Goal: Information Seeking & Learning: Learn about a topic

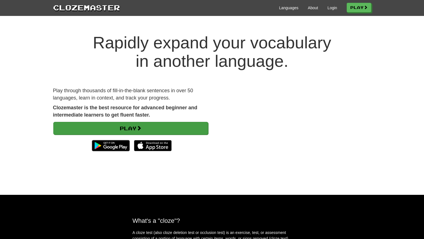
click at [140, 122] on div "Play" at bounding box center [130, 138] width 155 height 32
click at [148, 128] on link "Play" at bounding box center [130, 128] width 155 height 13
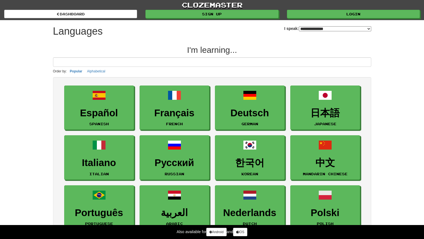
select select "*******"
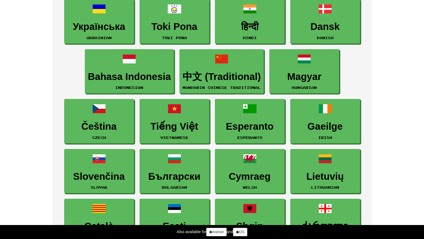
scroll to position [436, 0]
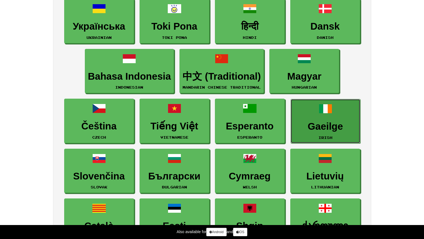
click at [332, 126] on h3 "Gaeilge" at bounding box center [326, 126] width 64 height 11
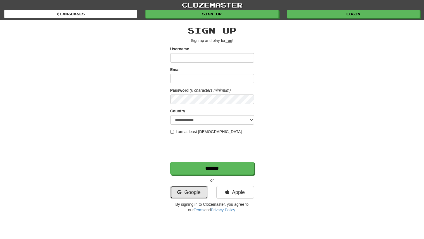
click at [188, 191] on link "Google" at bounding box center [189, 192] width 38 height 13
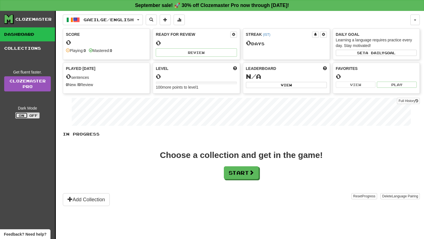
click at [22, 116] on button "On" at bounding box center [21, 115] width 12 height 6
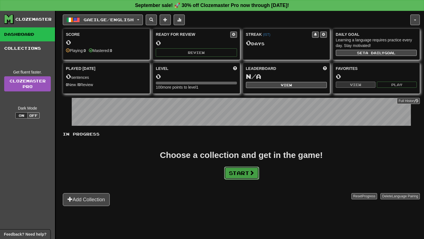
click at [238, 175] on button "Start" at bounding box center [241, 173] width 35 height 13
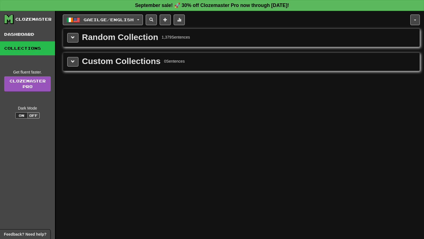
click at [114, 40] on div "Random Collection" at bounding box center [120, 37] width 76 height 8
click at [71, 43] on div "Random Collection 1,379 Sentences" at bounding box center [241, 38] width 357 height 18
click at [70, 39] on button at bounding box center [72, 37] width 11 height 9
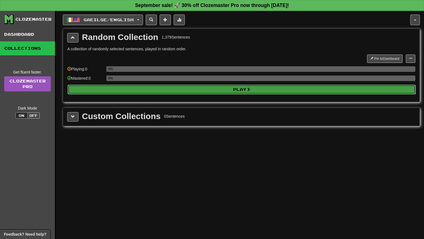
click at [221, 91] on button "Play" at bounding box center [242, 89] width 348 height 9
select select "**"
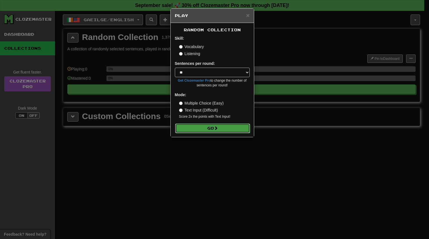
click at [209, 129] on button "Go" at bounding box center [212, 127] width 75 height 9
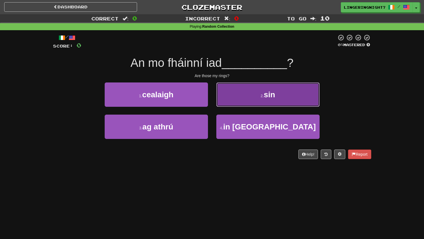
click at [272, 99] on button "2 . sin" at bounding box center [268, 94] width 103 height 24
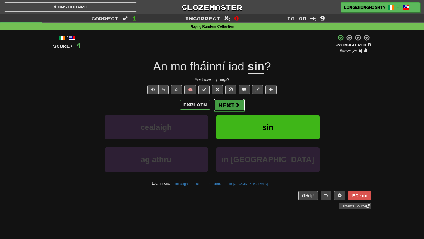
click at [233, 104] on button "Next" at bounding box center [229, 105] width 31 height 13
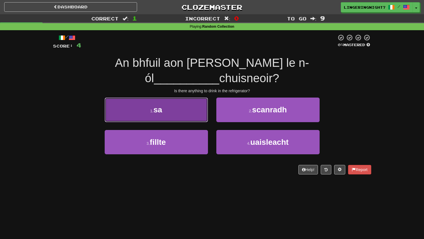
click at [163, 97] on button "1 . sa" at bounding box center [156, 109] width 103 height 24
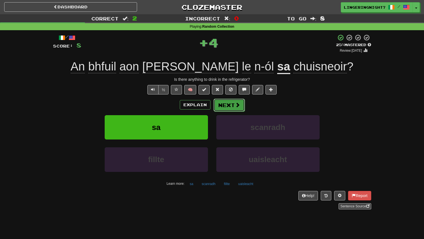
click at [230, 107] on button "Next" at bounding box center [229, 105] width 31 height 13
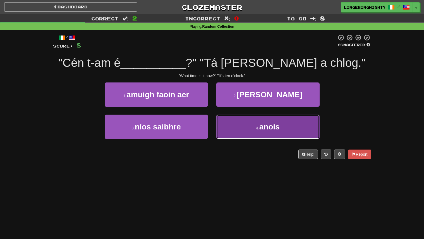
click at [239, 129] on button "4 . anois" at bounding box center [268, 127] width 103 height 24
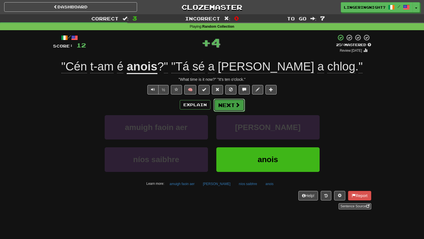
click at [221, 104] on button "Next" at bounding box center [229, 105] width 31 height 13
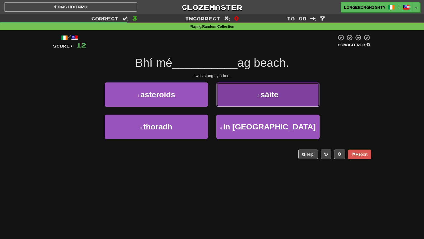
click at [263, 98] on span "sáite" at bounding box center [270, 94] width 18 height 9
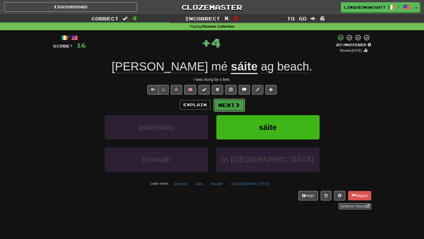
click at [231, 105] on button "Next" at bounding box center [229, 105] width 31 height 13
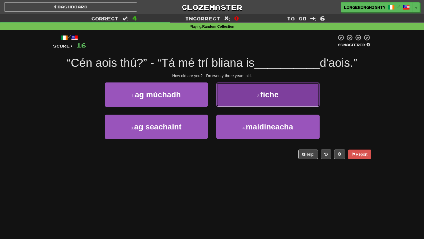
click at [249, 97] on button "2 . fiche" at bounding box center [268, 94] width 103 height 24
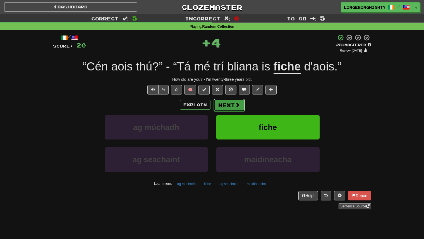
click at [226, 101] on button "Next" at bounding box center [229, 105] width 31 height 13
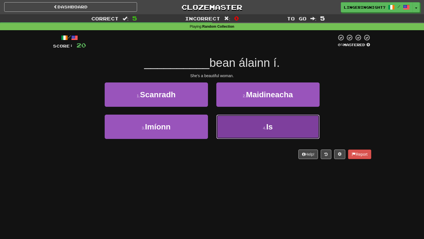
click at [255, 130] on button "4 . Is" at bounding box center [268, 127] width 103 height 24
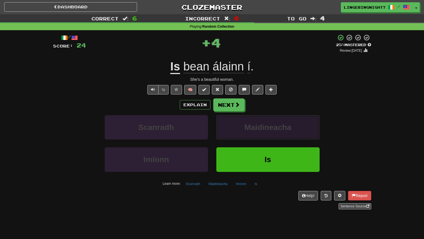
click at [253, 130] on span "Maidineacha" at bounding box center [267, 127] width 47 height 9
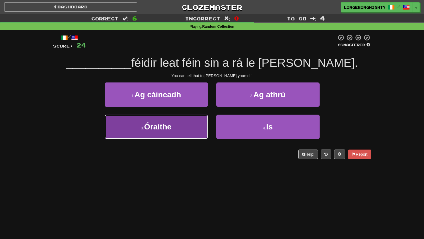
click at [175, 127] on button "3 . Óraithe" at bounding box center [156, 127] width 103 height 24
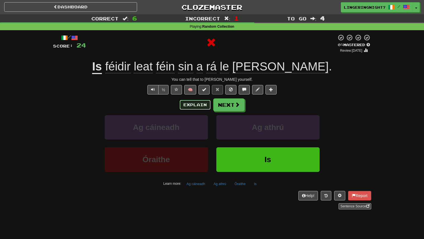
click at [201, 105] on button "Explain" at bounding box center [195, 104] width 31 height 9
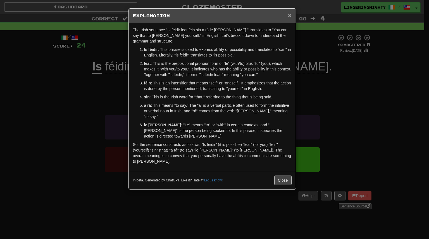
click at [290, 16] on span "×" at bounding box center [289, 15] width 3 height 6
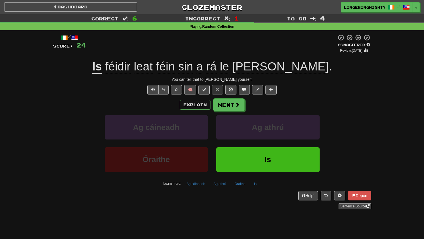
click at [229, 112] on div "Explain Next Ag cáineadh Ag athrú Óraithe Is Learn more: Ag cáineadh Ag athrú Ó…" at bounding box center [212, 143] width 318 height 90
click at [223, 108] on button "Next" at bounding box center [229, 105] width 31 height 13
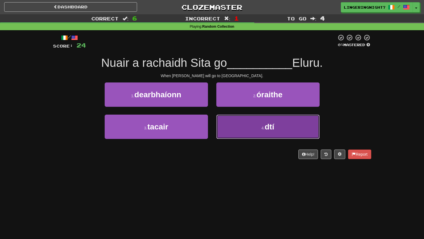
click at [244, 125] on button "4 . dtí" at bounding box center [268, 127] width 103 height 24
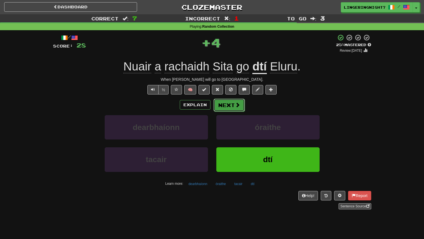
click at [231, 110] on button "Next" at bounding box center [229, 105] width 31 height 13
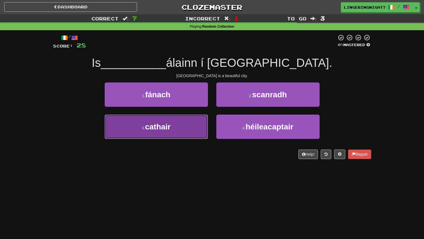
click at [187, 128] on button "3 . cathair" at bounding box center [156, 127] width 103 height 24
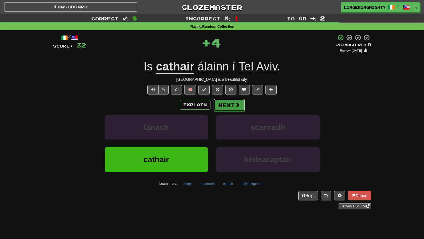
click at [232, 108] on button "Next" at bounding box center [229, 105] width 31 height 13
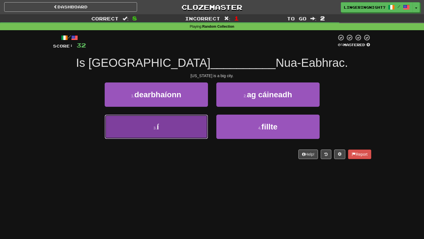
click at [173, 132] on button "3 . í" at bounding box center [156, 127] width 103 height 24
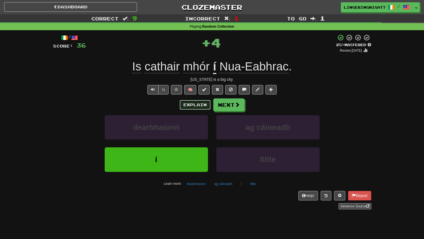
click at [200, 104] on button "Explain" at bounding box center [195, 104] width 31 height 9
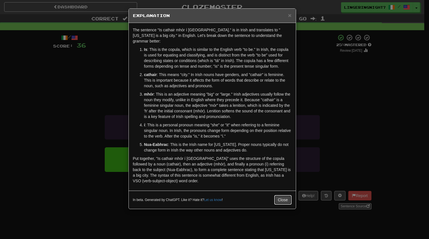
click at [283, 195] on button "Close" at bounding box center [282, 199] width 17 height 9
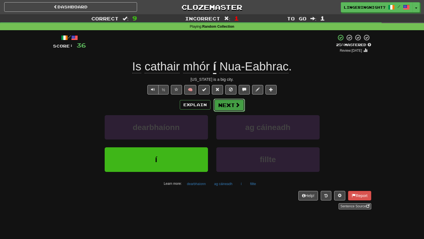
click at [229, 108] on button "Next" at bounding box center [229, 105] width 31 height 13
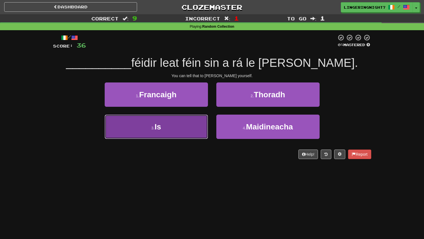
click at [176, 129] on button "3 . Is" at bounding box center [156, 127] width 103 height 24
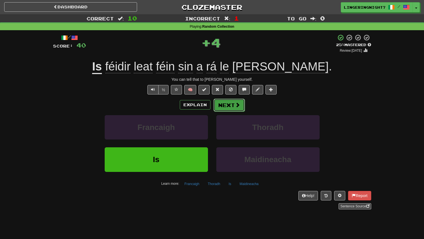
click at [225, 104] on button "Next" at bounding box center [229, 105] width 31 height 13
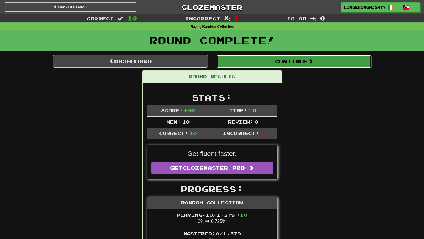
click at [285, 61] on button "Continue" at bounding box center [294, 61] width 155 height 13
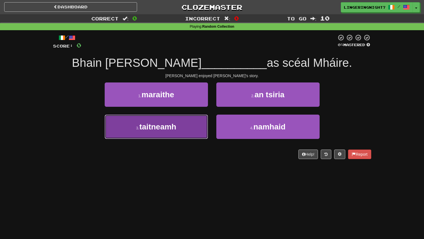
click at [175, 127] on span "taitneamh" at bounding box center [157, 126] width 37 height 9
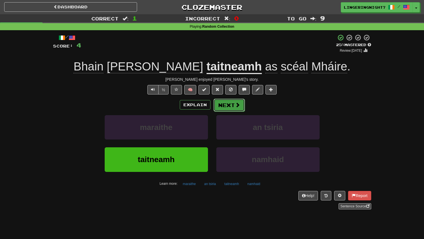
click at [222, 111] on button "Next" at bounding box center [229, 105] width 31 height 13
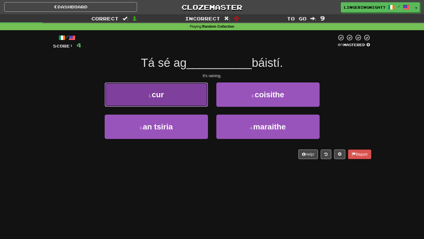
click at [159, 94] on span "cur" at bounding box center [158, 94] width 12 height 9
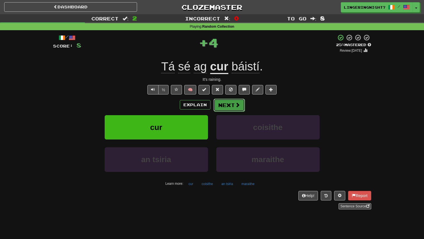
click at [220, 108] on button "Next" at bounding box center [229, 105] width 31 height 13
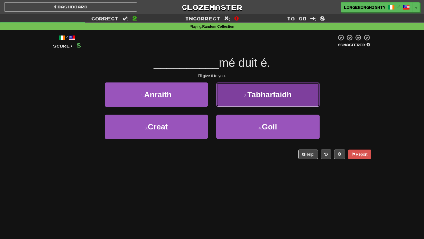
click at [266, 98] on span "Tabharfaidh" at bounding box center [270, 94] width 44 height 9
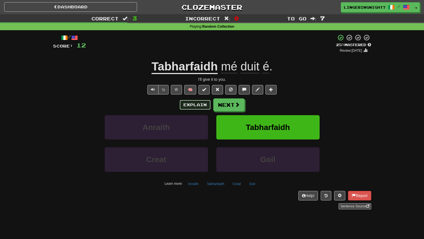
click at [196, 106] on button "Explain" at bounding box center [195, 104] width 31 height 9
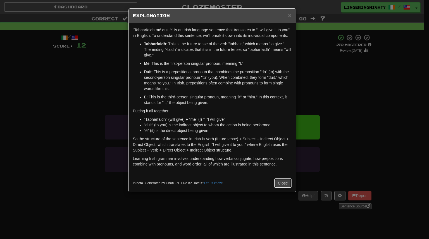
click at [279, 182] on button "Close" at bounding box center [282, 182] width 17 height 9
